Goal: Task Accomplishment & Management: Use online tool/utility

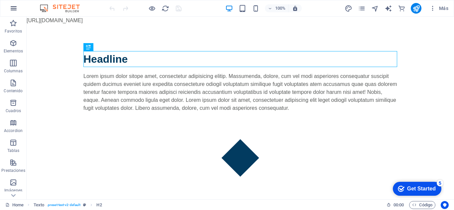
click at [15, 7] on icon "button" at bounding box center [14, 8] width 8 height 8
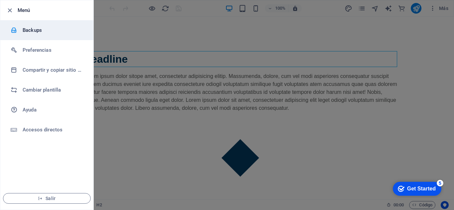
click at [27, 32] on h6 "Backups" at bounding box center [53, 30] width 61 height 8
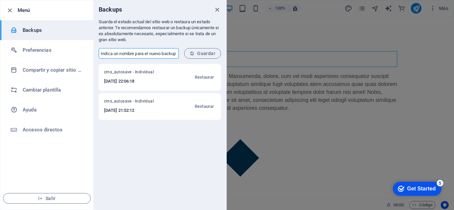
click at [153, 54] on input "text" at bounding box center [139, 53] width 80 height 11
type input "bk1"
click at [202, 55] on span "Guardar" at bounding box center [203, 53] width 26 height 5
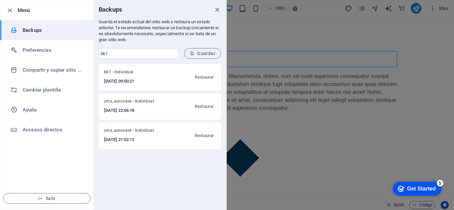
click at [242, 36] on div at bounding box center [227, 105] width 454 height 210
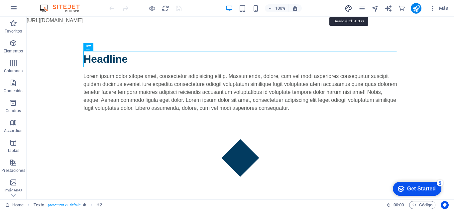
click at [347, 9] on icon "design" at bounding box center [349, 9] width 8 height 8
select select "px"
select select "400"
select select "px"
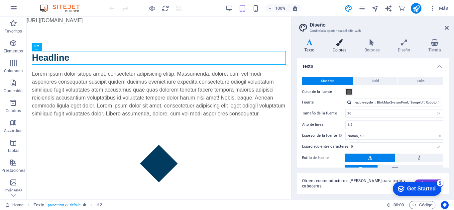
click at [342, 49] on h4 "Colores" at bounding box center [341, 46] width 32 height 14
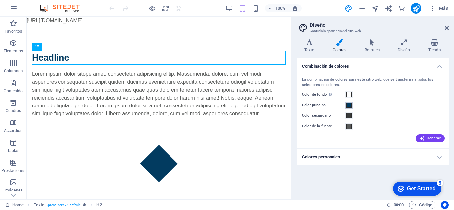
click at [347, 105] on span at bounding box center [348, 105] width 5 height 5
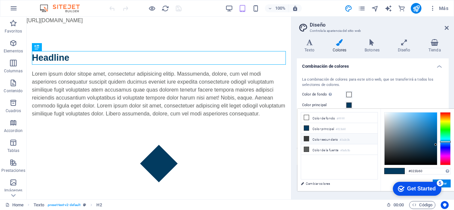
click at [327, 140] on li "Color secundario #3a3c3b" at bounding box center [339, 139] width 76 height 11
type input "#3a3c3b"
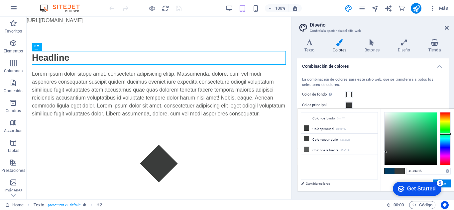
click at [439, 183] on div "5" at bounding box center [440, 183] width 7 height 7
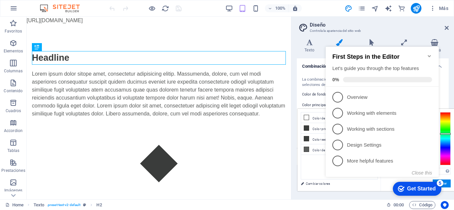
click at [409, 191] on div "Get Started" at bounding box center [421, 189] width 29 height 6
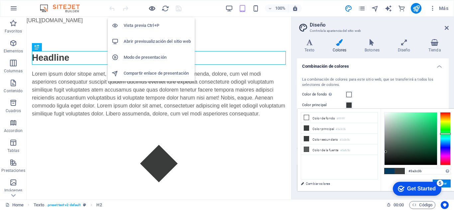
click at [150, 8] on icon "button" at bounding box center [152, 9] width 8 height 8
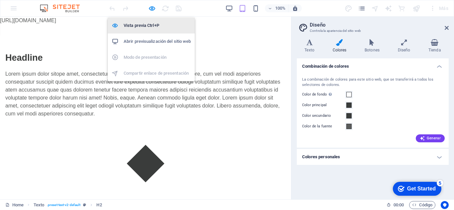
click at [142, 25] on h6 "Vista previa Ctrl+P" at bounding box center [157, 26] width 67 height 8
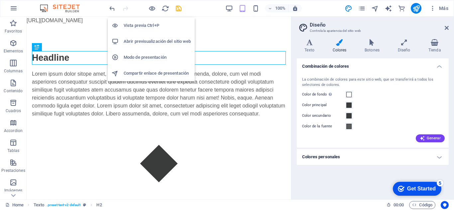
click at [144, 43] on h6 "Abrir previsualización del sitio web" at bounding box center [157, 42] width 67 height 8
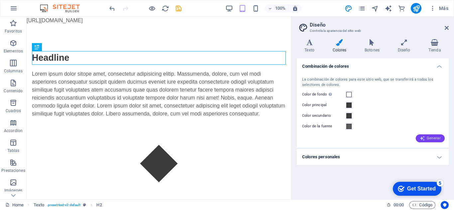
click at [427, 139] on span "Generar" at bounding box center [430, 138] width 21 height 5
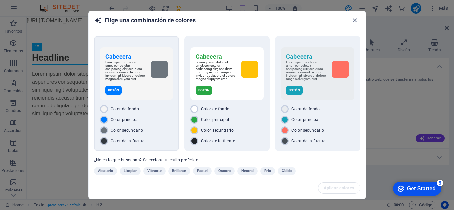
click at [164, 72] on div at bounding box center [158, 69] width 17 height 17
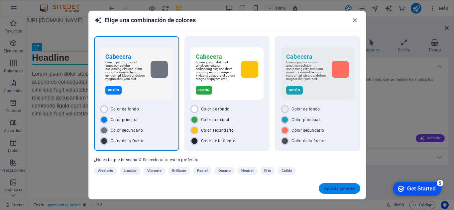
click at [341, 188] on span "Aplicar colores" at bounding box center [339, 188] width 31 height 5
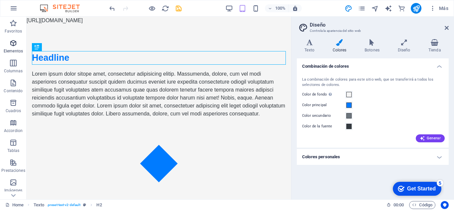
click at [17, 46] on icon "button" at bounding box center [13, 43] width 8 height 8
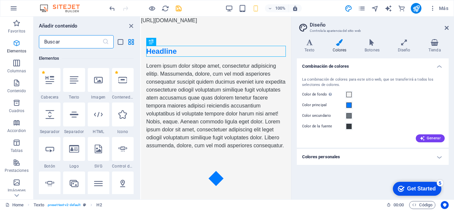
scroll to position [125, 0]
click at [101, 117] on icon at bounding box center [98, 114] width 9 height 9
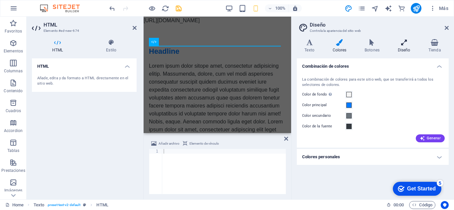
click at [402, 47] on h4 "Diseño" at bounding box center [405, 46] width 31 height 14
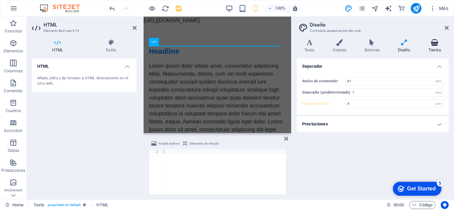
click at [437, 43] on icon at bounding box center [435, 42] width 28 height 7
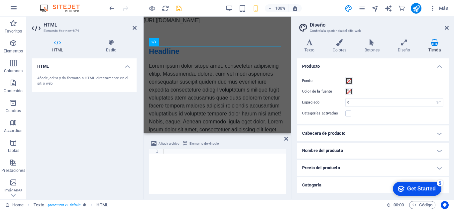
click at [438, 135] on h4 "Cabecera de producto" at bounding box center [373, 134] width 152 height 16
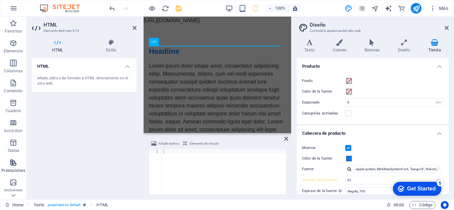
click at [13, 169] on p "Prestaciones" at bounding box center [13, 170] width 24 height 5
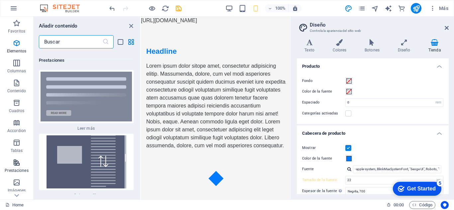
scroll to position [5064, 0]
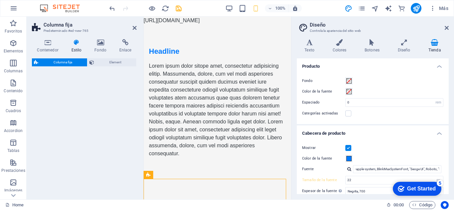
select select "%"
select select "rem"
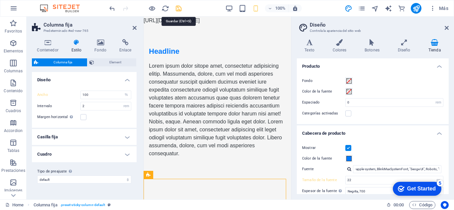
click at [182, 9] on icon "save" at bounding box center [179, 9] width 8 height 8
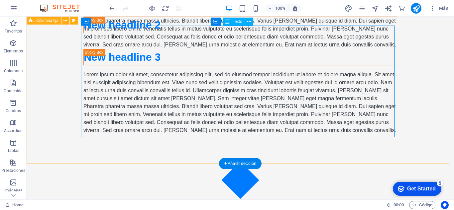
scroll to position [366, 0]
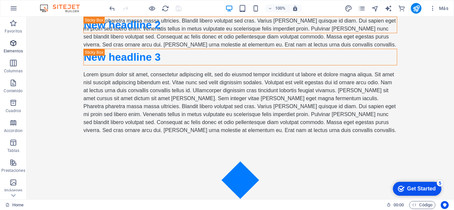
click at [15, 42] on icon "button" at bounding box center [13, 43] width 8 height 8
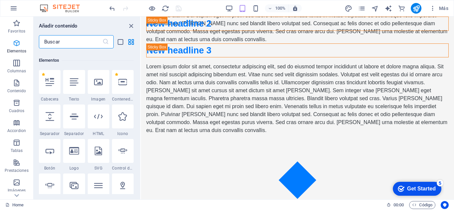
scroll to position [125, 0]
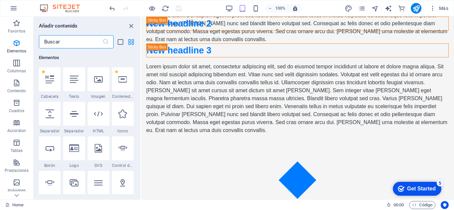
click at [133, 44] on icon "grid-view" at bounding box center [131, 42] width 8 height 8
click at [122, 44] on icon "list-view" at bounding box center [121, 42] width 8 height 8
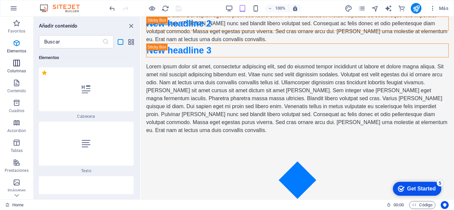
click at [18, 71] on p "Columnas" at bounding box center [16, 70] width 19 height 5
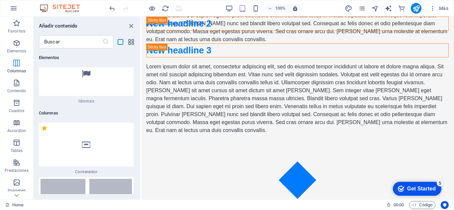
scroll to position [1504, 0]
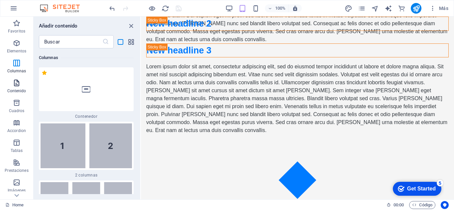
click at [17, 87] on span "Contenido" at bounding box center [16, 87] width 33 height 16
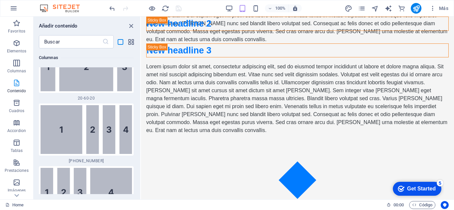
scroll to position [3374, 0]
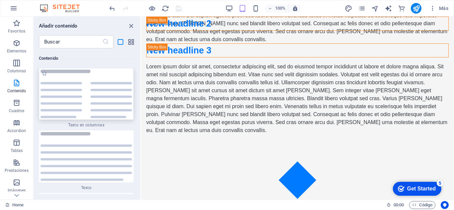
click at [57, 99] on img at bounding box center [86, 94] width 91 height 49
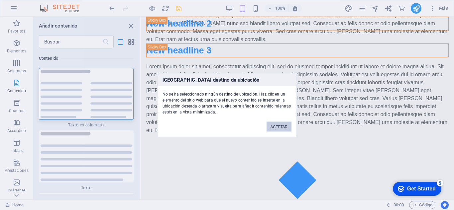
click at [282, 126] on button "ACEPTAR" at bounding box center [278, 127] width 25 height 10
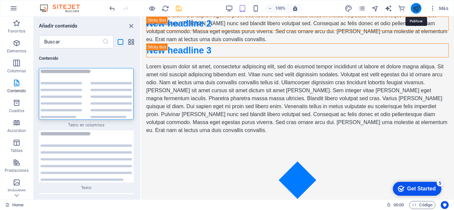
click at [416, 7] on icon "publish" at bounding box center [416, 9] width 8 height 8
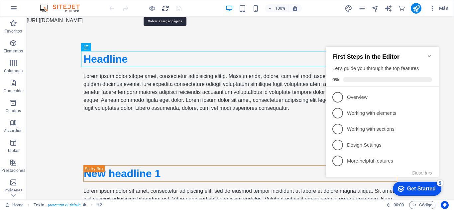
click at [168, 8] on icon "reload" at bounding box center [165, 9] width 8 height 8
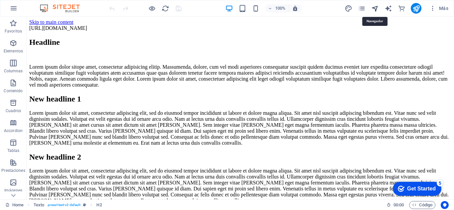
click at [372, 7] on icon "navigator" at bounding box center [375, 9] width 8 height 8
select select "16843860-en"
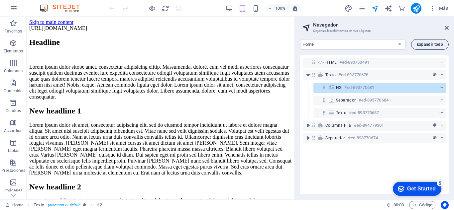
click at [415, 43] on button "Expandir todo" at bounding box center [430, 44] width 38 height 11
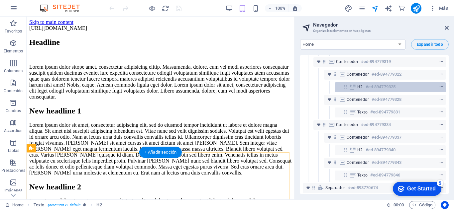
scroll to position [159, 0]
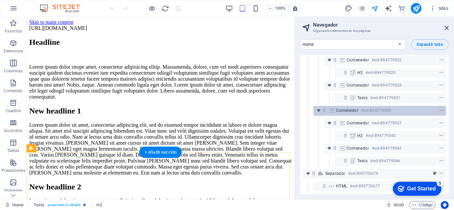
click at [369, 107] on h6 "#ed-894779334" at bounding box center [376, 111] width 30 height 8
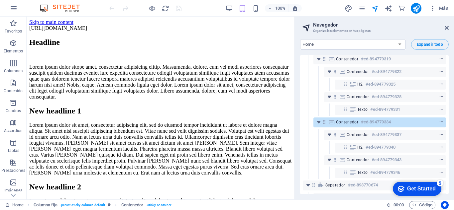
scroll to position [143, 0]
